Goal: Check status: Check status

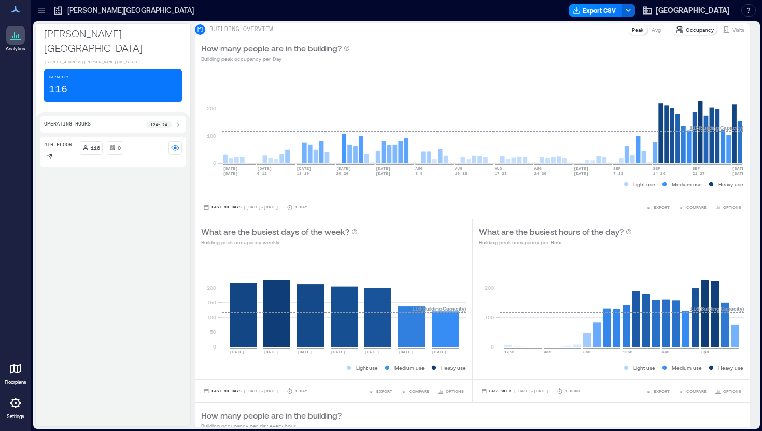
scroll to position [408, 0]
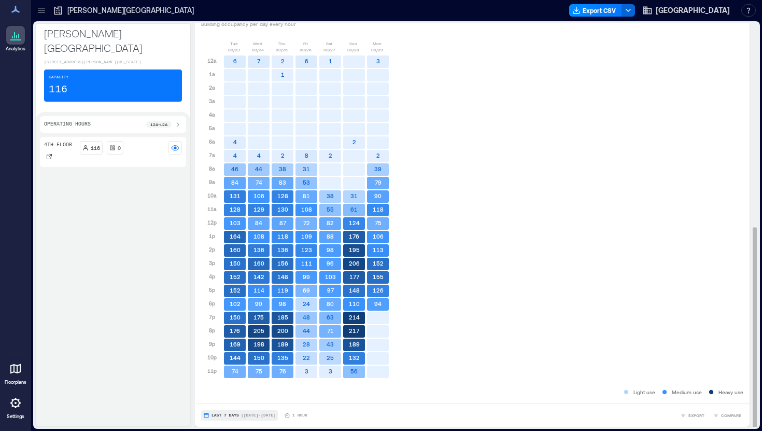
click at [260, 418] on button "Last 7 Days | [DATE] - [DATE]" at bounding box center [239, 415] width 77 height 10
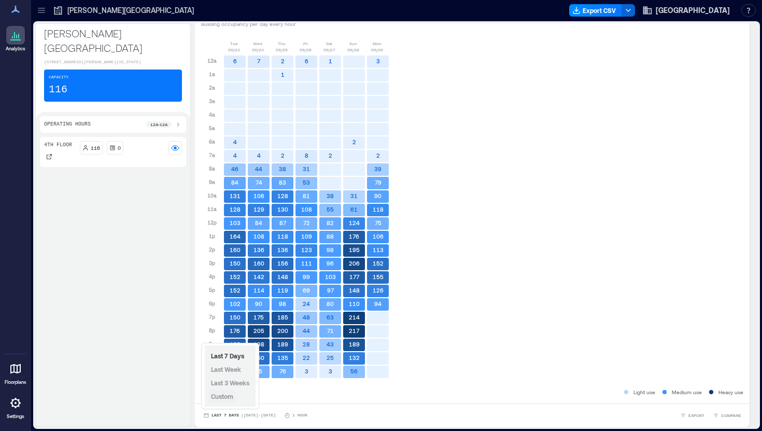
click at [228, 393] on span "Custom" at bounding box center [222, 396] width 22 height 7
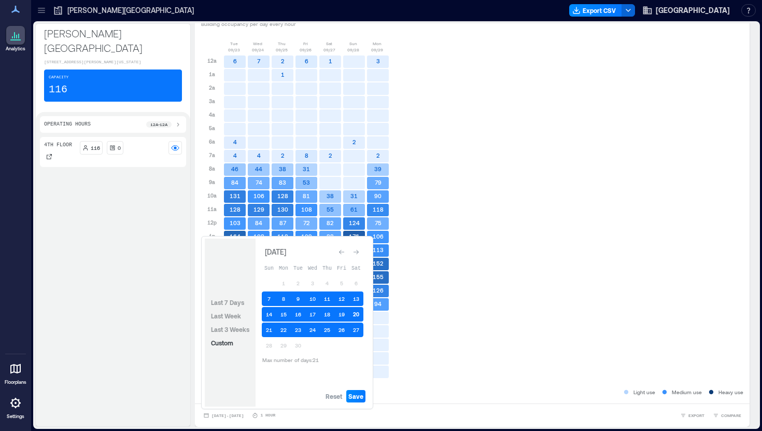
click at [356, 315] on button "20" at bounding box center [356, 314] width 15 height 15
click at [357, 300] on button "13" at bounding box center [356, 298] width 15 height 15
click at [357, 310] on button "20" at bounding box center [356, 314] width 15 height 15
click at [357, 314] on button "20" at bounding box center [356, 314] width 15 height 15
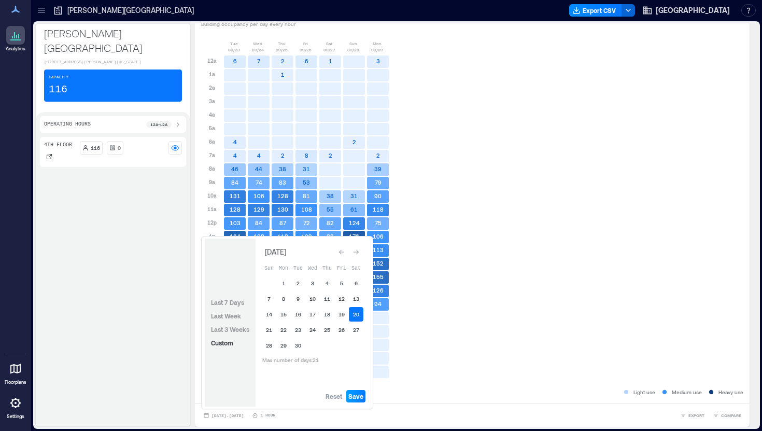
click at [357, 393] on span "Save" at bounding box center [356, 396] width 15 height 8
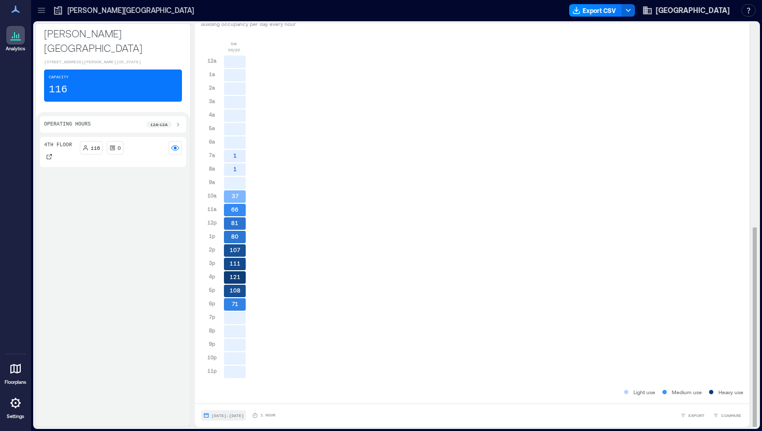
click at [244, 414] on span "[DATE] - [DATE]" at bounding box center [228, 415] width 32 height 5
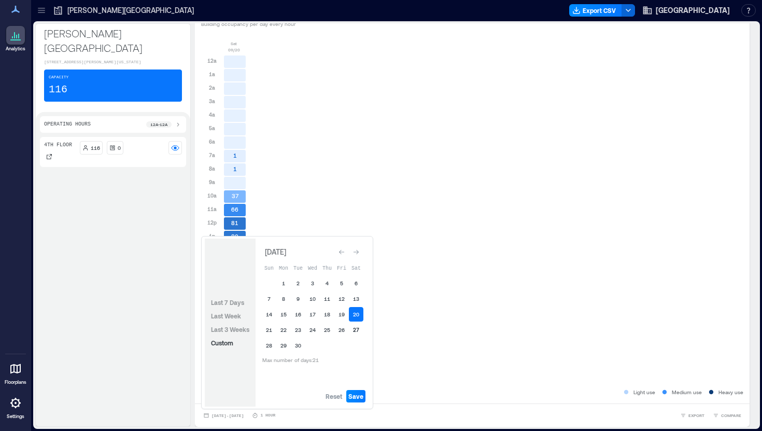
click at [359, 331] on button "27" at bounding box center [356, 330] width 15 height 15
click at [357, 397] on span "Save" at bounding box center [356, 396] width 15 height 8
